Goal: Use online tool/utility: Utilize a website feature to perform a specific function

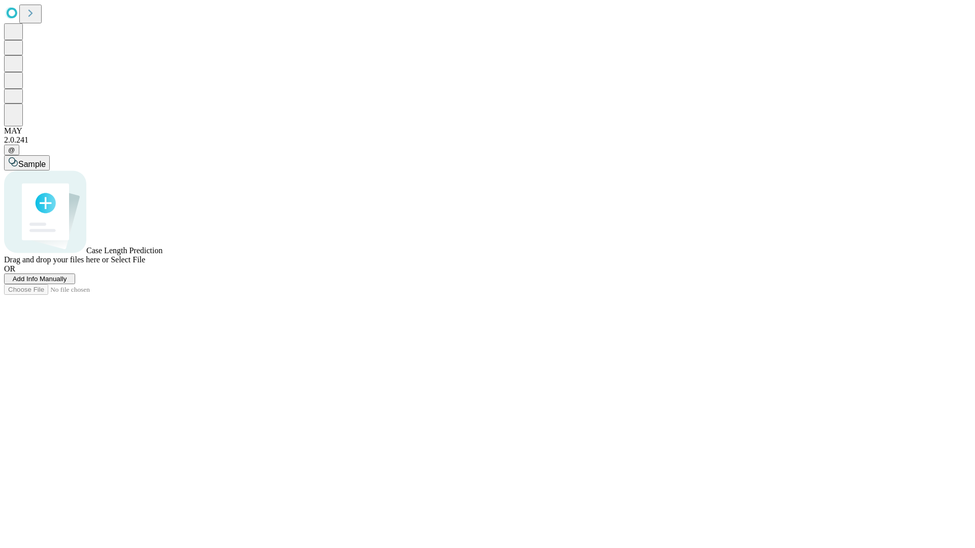
click at [67, 283] on span "Add Info Manually" at bounding box center [40, 279] width 54 height 8
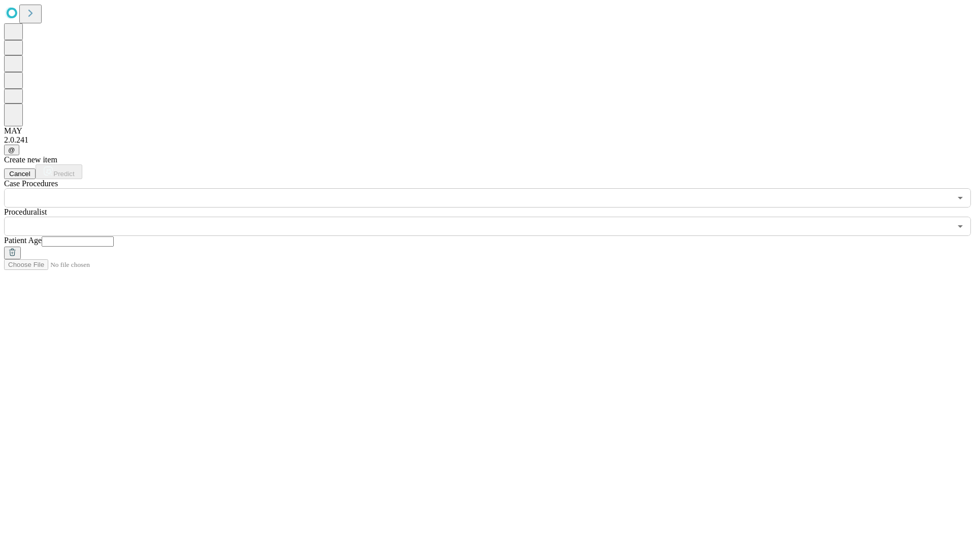
click at [114, 237] on input "text" at bounding box center [78, 242] width 72 height 10
type input "**"
click at [494, 217] on input "text" at bounding box center [477, 226] width 947 height 19
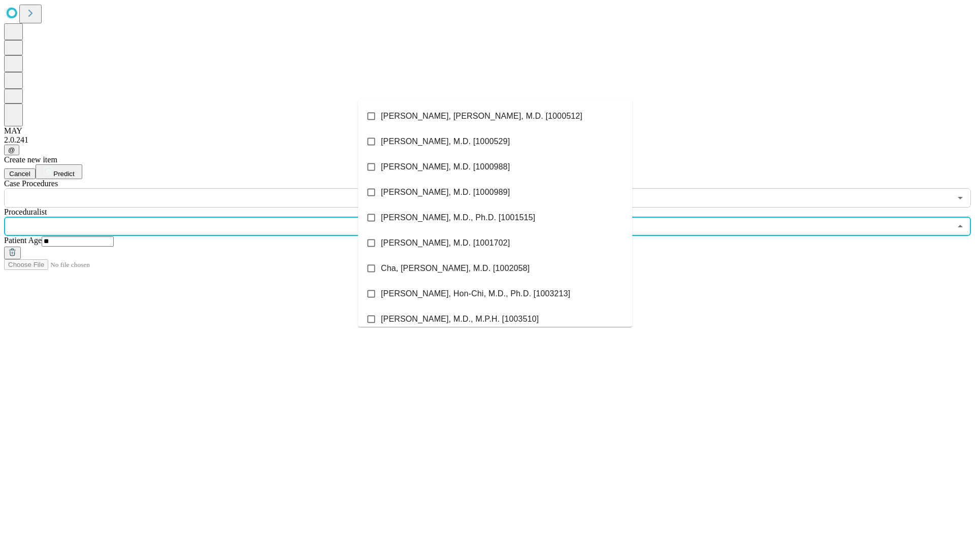
click at [495, 116] on li "[PERSON_NAME], [PERSON_NAME], M.D. [1000512]" at bounding box center [495, 116] width 274 height 25
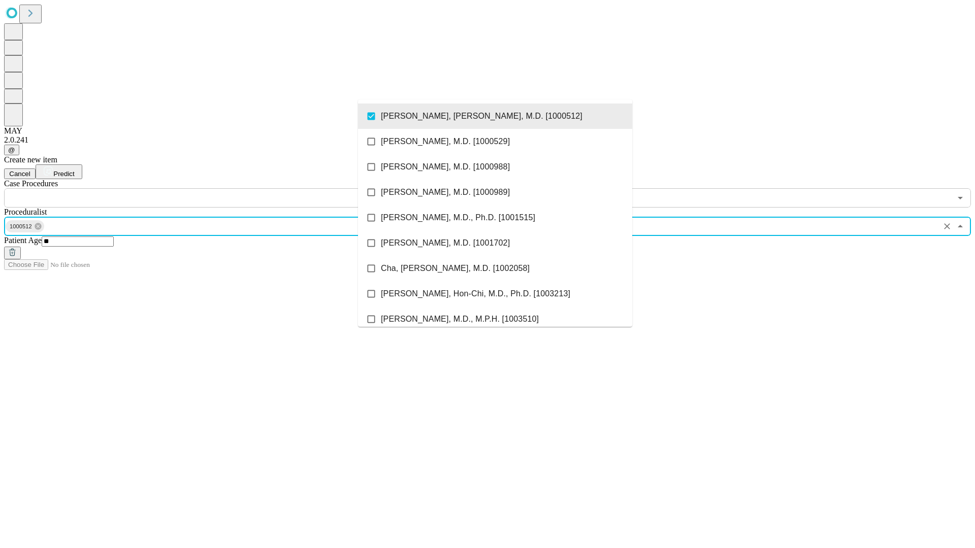
click at [213, 188] on input "text" at bounding box center [477, 197] width 947 height 19
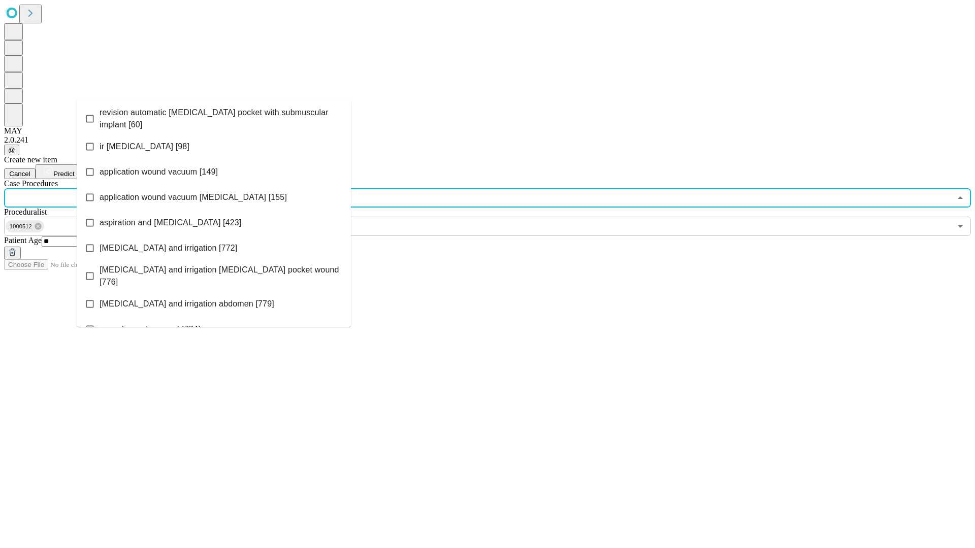
click at [214, 116] on span "revision automatic [MEDICAL_DATA] pocket with submuscular implant [60]" at bounding box center [220, 119] width 243 height 24
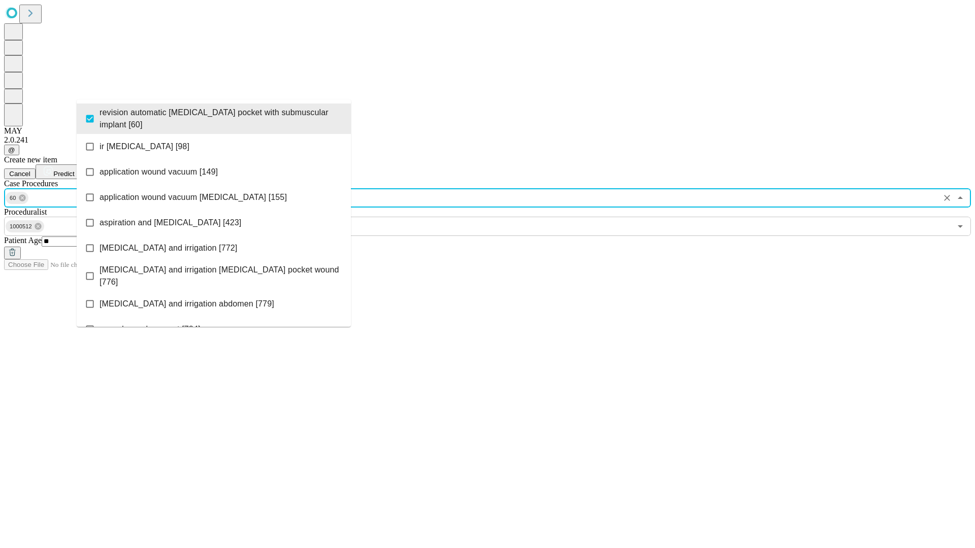
click at [74, 170] on span "Predict" at bounding box center [63, 174] width 21 height 8
